Goal: Find specific page/section: Locate a particular part of the current website

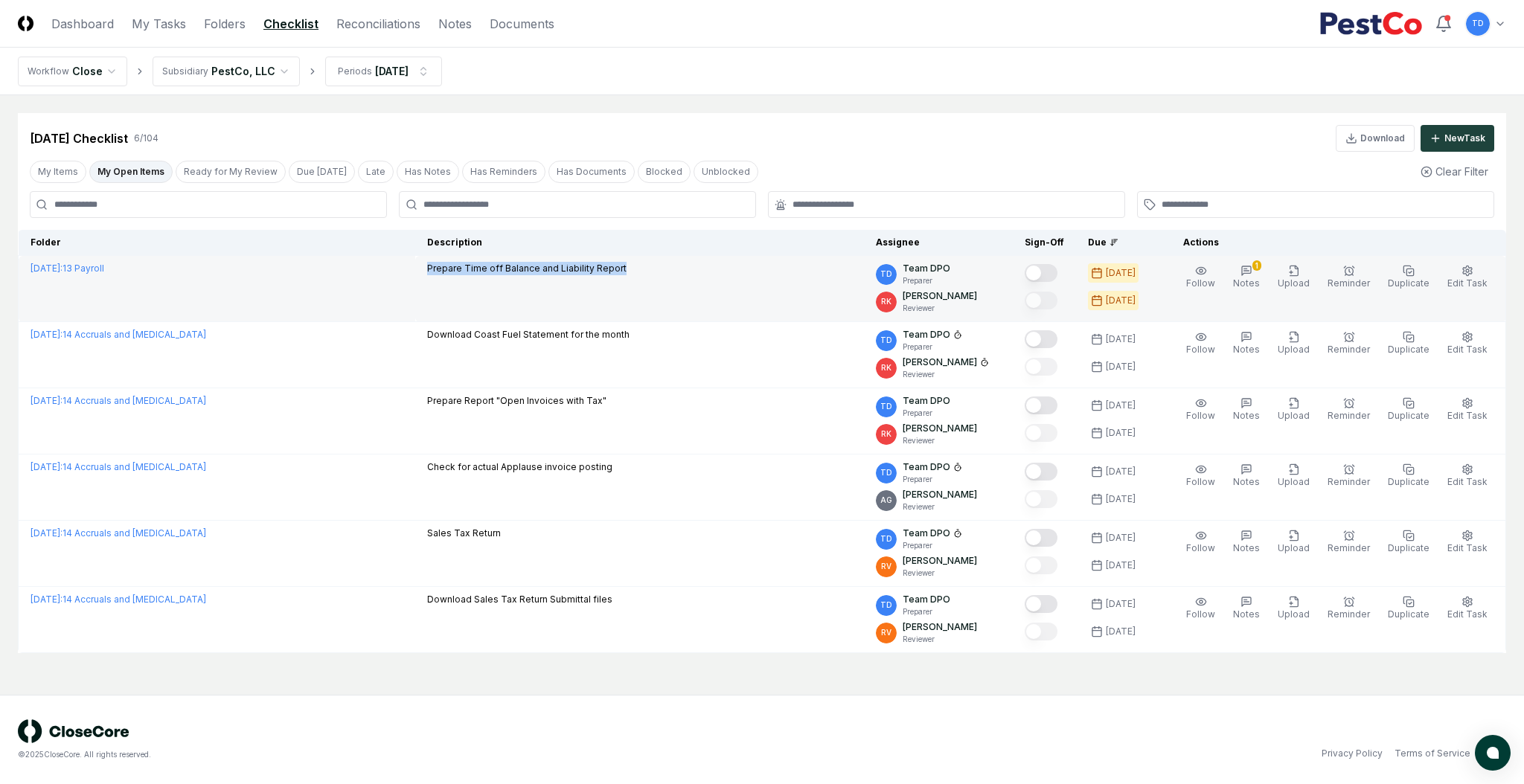
drag, startPoint x: 620, startPoint y: 274, endPoint x: 407, endPoint y: 278, distance: 213.0
click at [407, 278] on tr "[DATE] : 13 Payroll Prepare Time off Balance and Liability Report TD Team DPO P…" at bounding box center [762, 289] width 1487 height 66
click at [756, 289] on span "Notes" at bounding box center [1246, 283] width 27 height 11
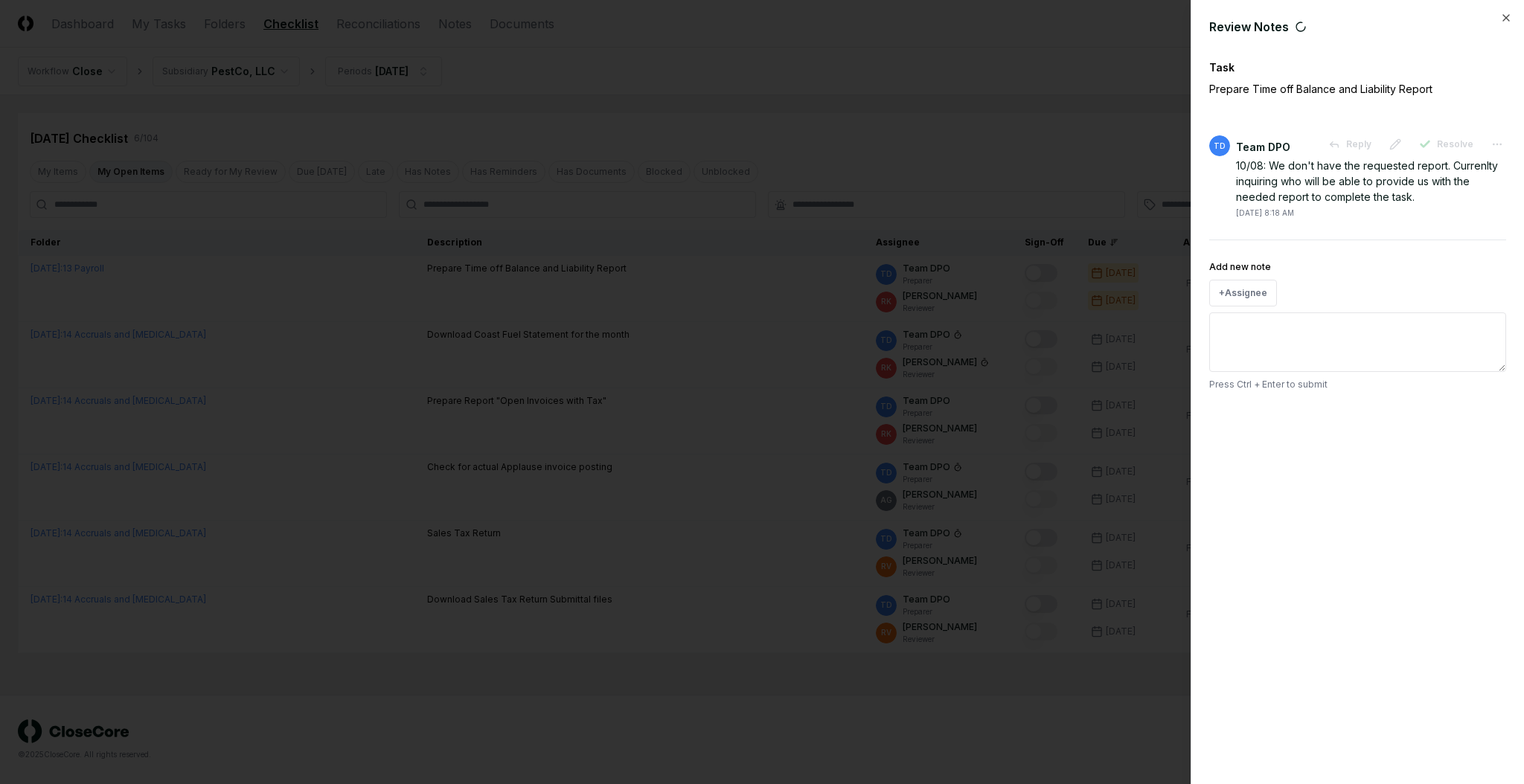
click at [756, 342] on div at bounding box center [762, 392] width 1524 height 784
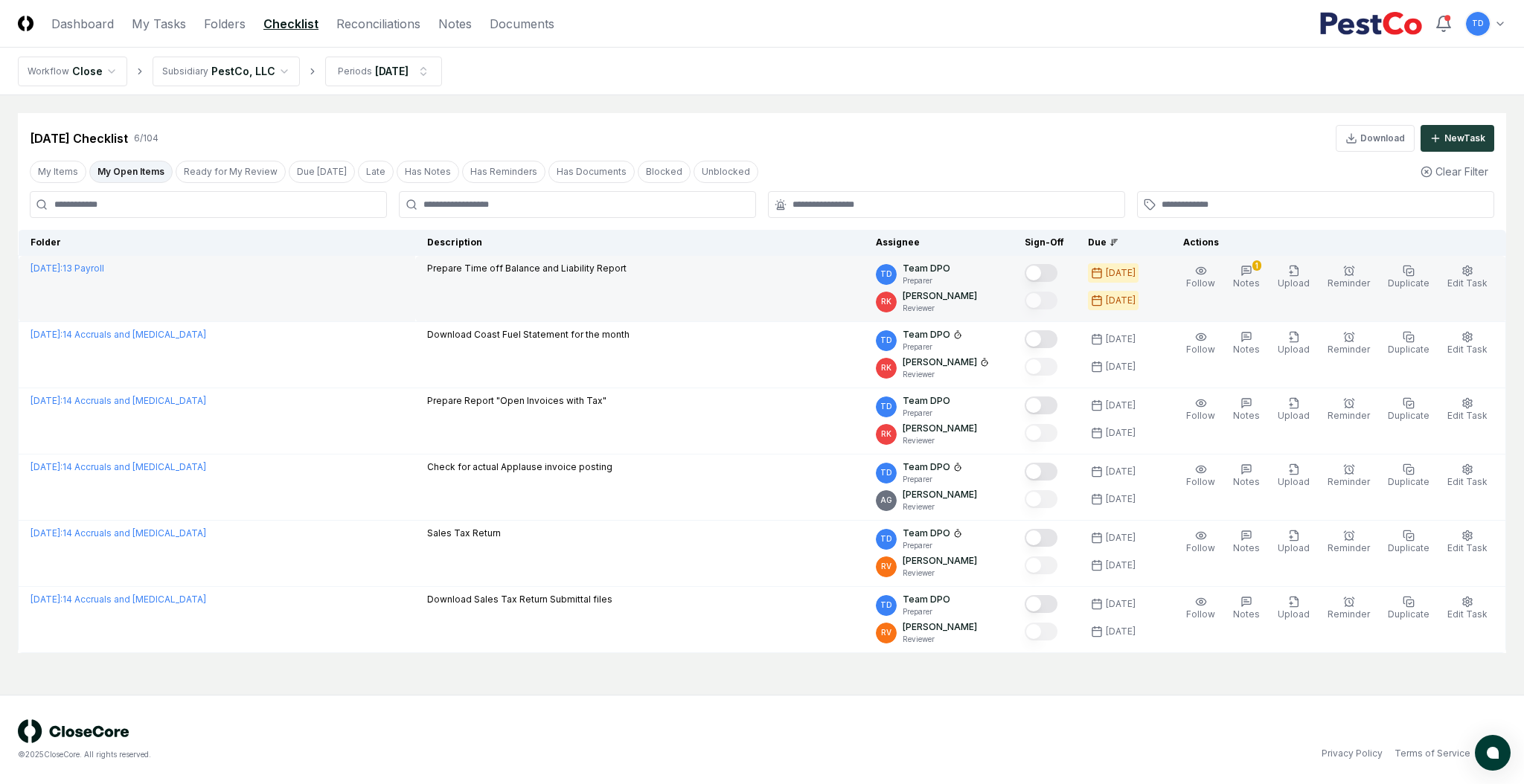
click at [478, 262] on p "Prepare Time off Balance and Liability Report" at bounding box center [526, 268] width 200 height 13
click at [500, 269] on p "Prepare Time off Balance and Liability Report" at bounding box center [526, 268] width 200 height 13
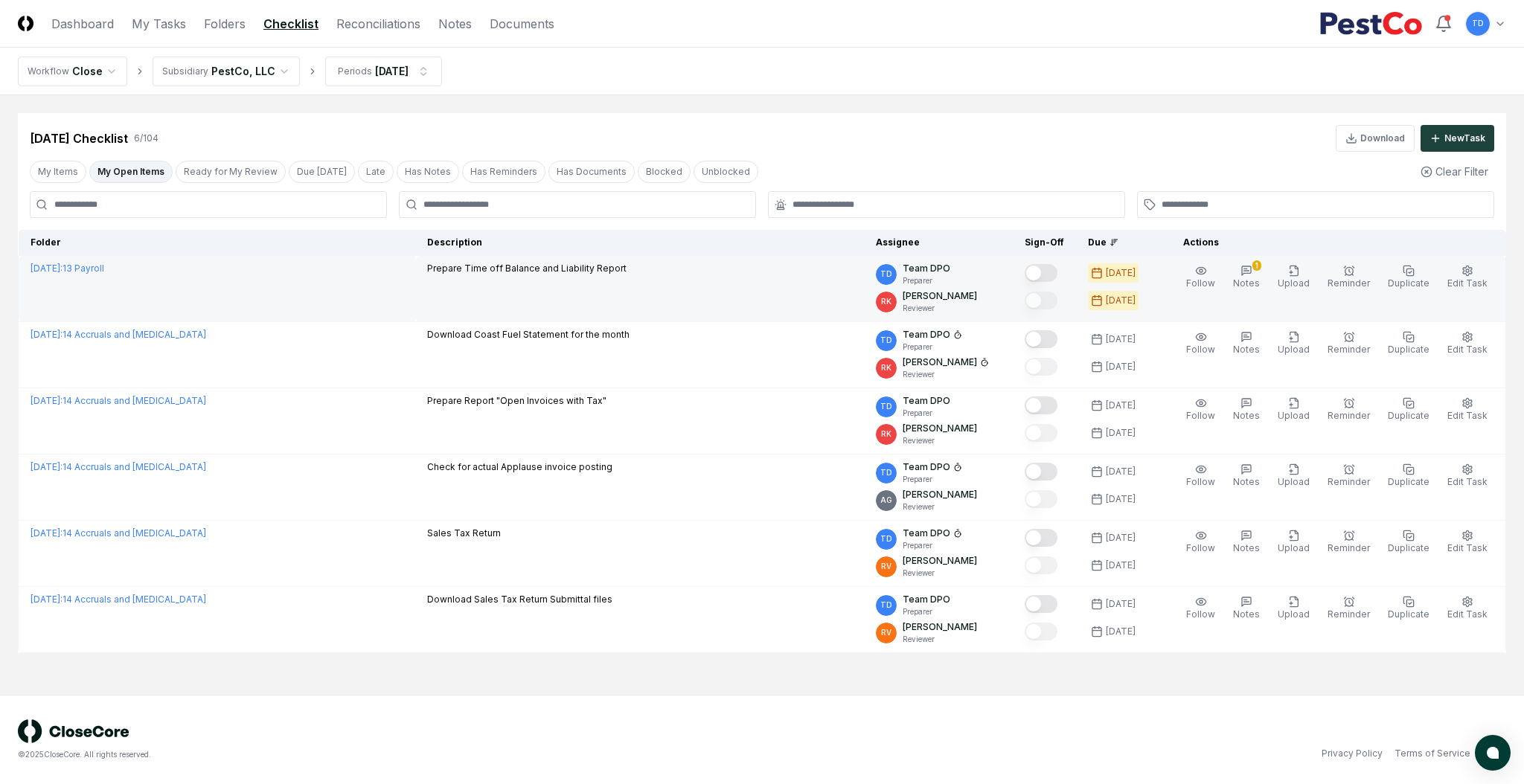
click at [486, 269] on p "Prepare Time off Balance and Liability Report" at bounding box center [526, 268] width 200 height 13
click at [468, 272] on p "Prepare Time off Balance and Liability Report" at bounding box center [526, 268] width 200 height 13
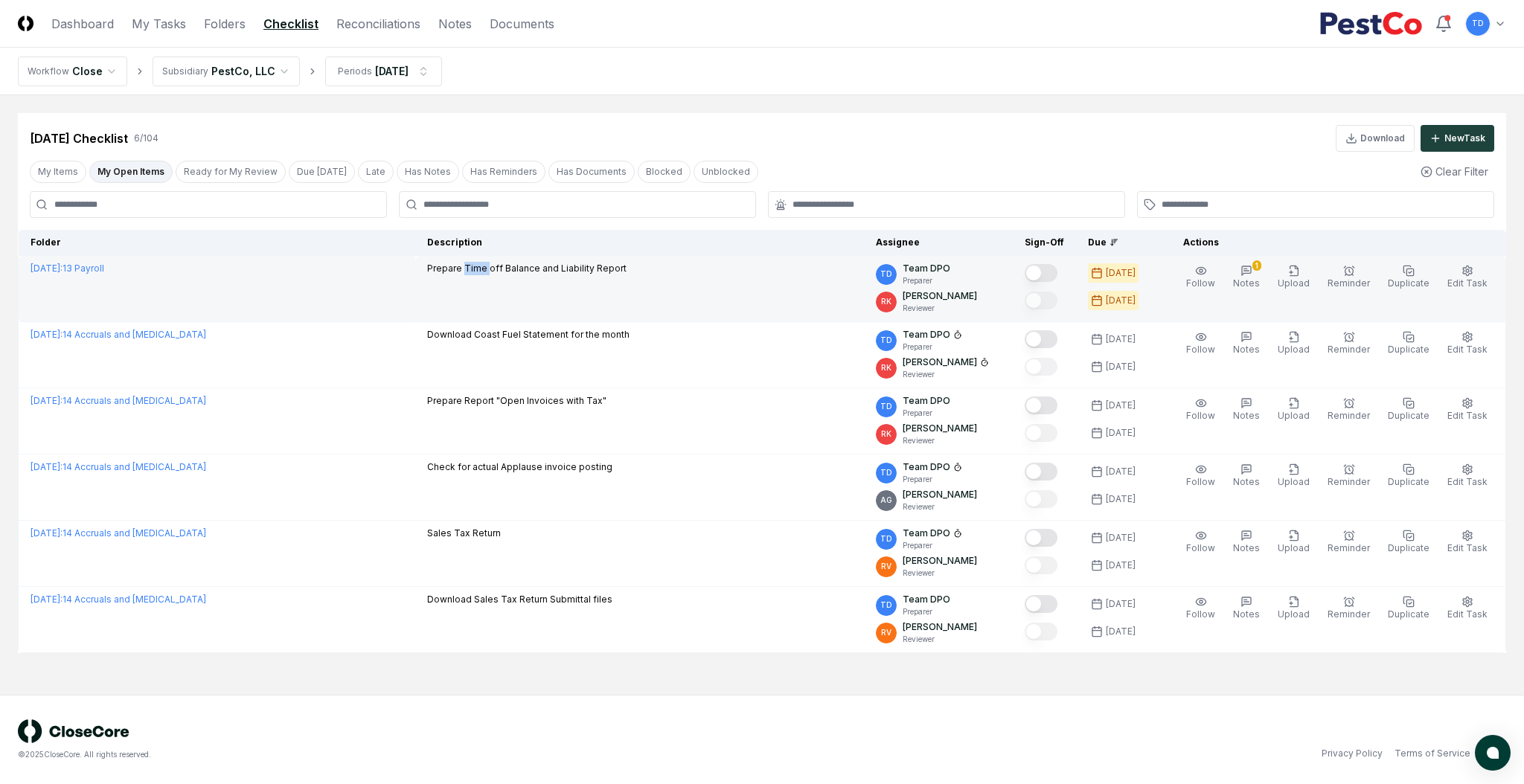
click at [468, 272] on p "Prepare Time off Balance and Liability Report" at bounding box center [526, 268] width 200 height 13
click at [446, 273] on p "Prepare Time off Balance and Liability Report" at bounding box center [526, 268] width 200 height 13
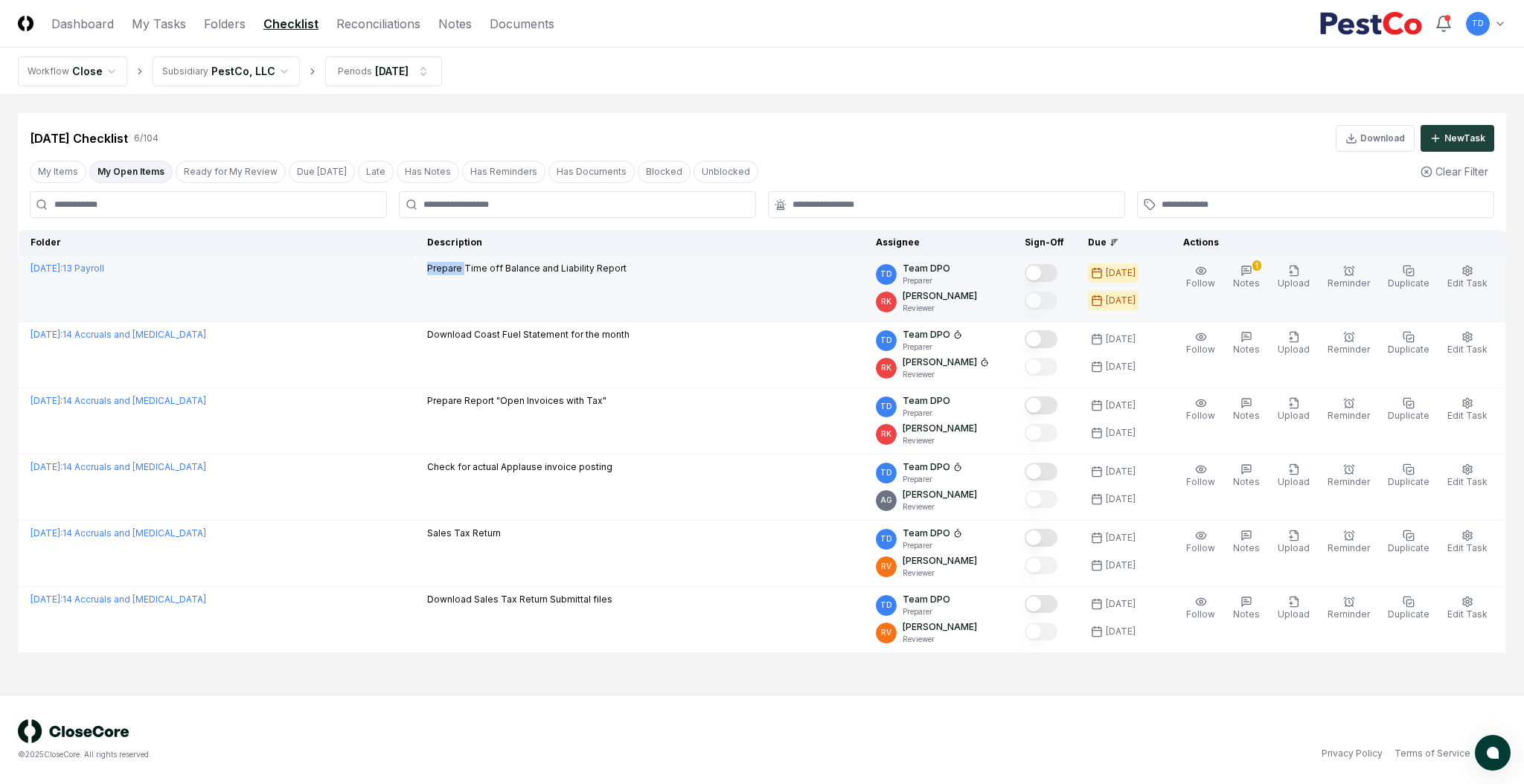
click at [446, 273] on p "Prepare Time off Balance and Liability Report" at bounding box center [526, 268] width 200 height 13
click at [468, 271] on p "Prepare Time off Balance and Liability Report" at bounding box center [526, 268] width 200 height 13
